Goal: Navigation & Orientation: Find specific page/section

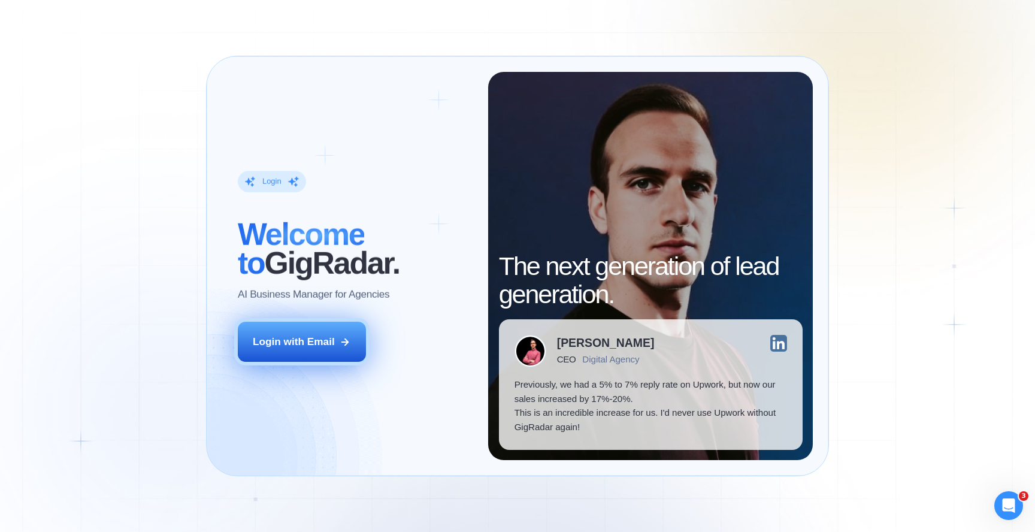
click at [338, 341] on button "Login with Email" at bounding box center [302, 342] width 128 height 40
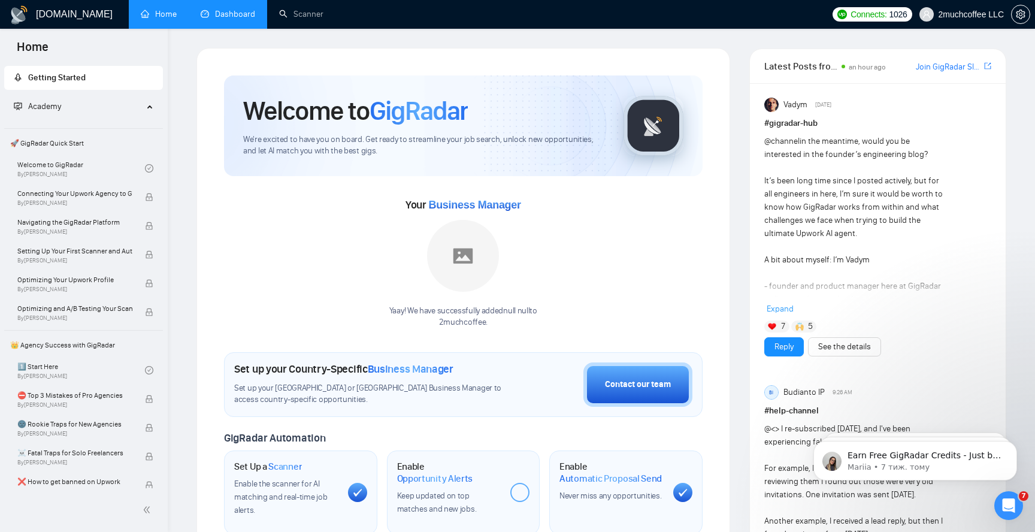
click at [226, 15] on link "Dashboard" at bounding box center [228, 14] width 55 height 10
